Goal: Navigation & Orientation: Find specific page/section

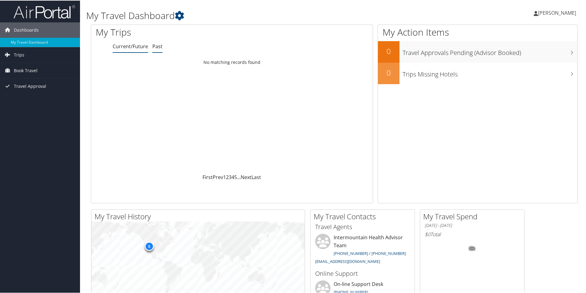
click at [157, 46] on link "Past" at bounding box center [157, 45] width 10 height 7
click at [137, 47] on link "Current/Future" at bounding box center [130, 45] width 35 height 7
click at [34, 56] on link "Trips" at bounding box center [40, 54] width 80 height 15
click at [53, 67] on link "Current/Future Trips" at bounding box center [40, 66] width 80 height 9
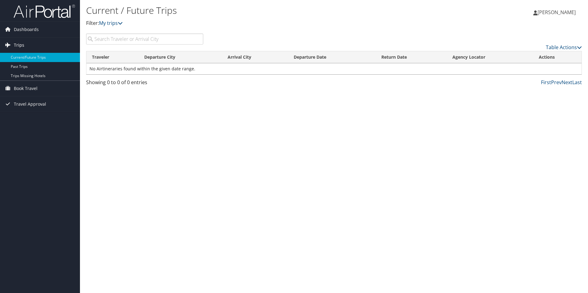
click at [42, 46] on link "Trips" at bounding box center [40, 45] width 80 height 15
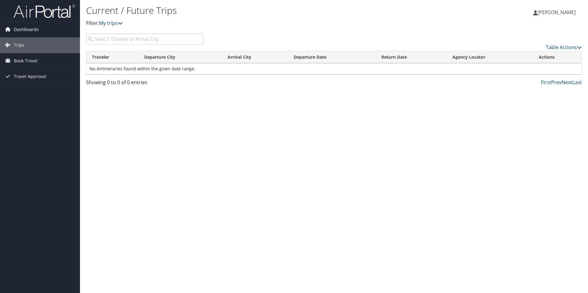
click at [42, 37] on link "Dashboards" at bounding box center [40, 29] width 80 height 15
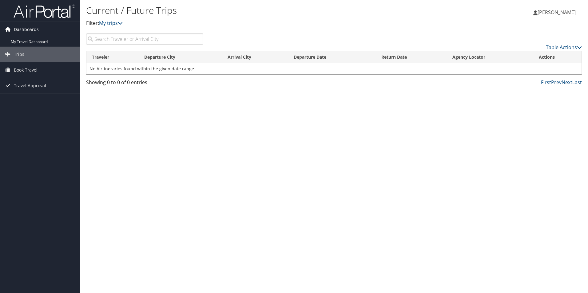
click at [42, 31] on link "Dashboards" at bounding box center [40, 29] width 80 height 15
